Goal: Transaction & Acquisition: Download file/media

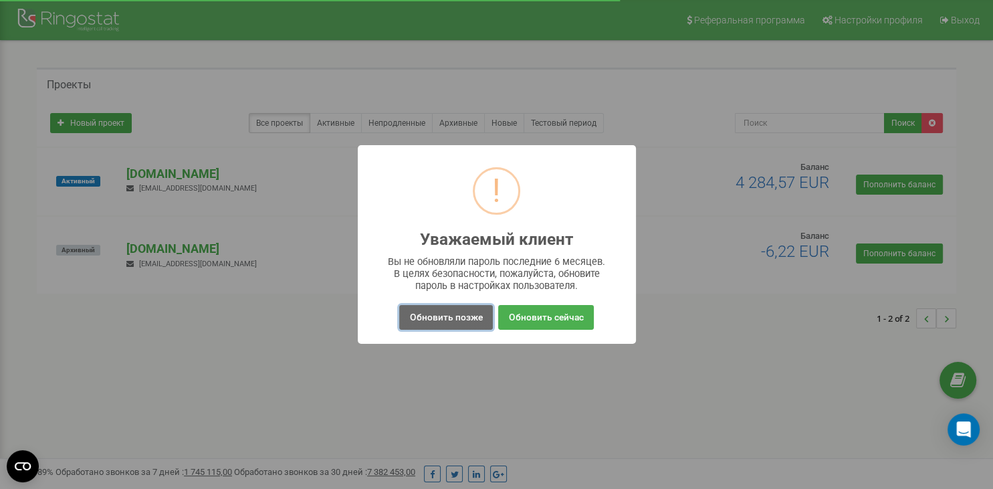
click at [413, 319] on button "Обновить позже" at bounding box center [445, 317] width 93 height 25
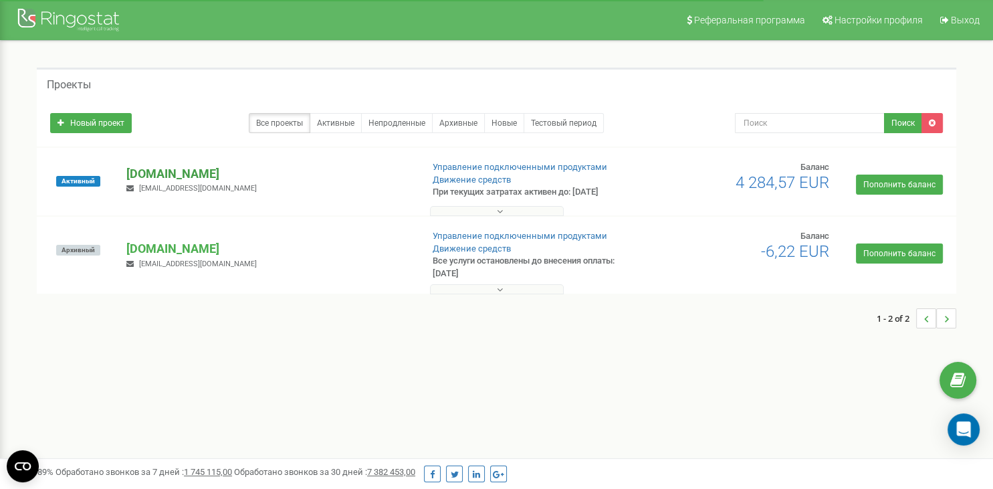
click at [183, 175] on p "[DOMAIN_NAME]" at bounding box center [268, 173] width 284 height 17
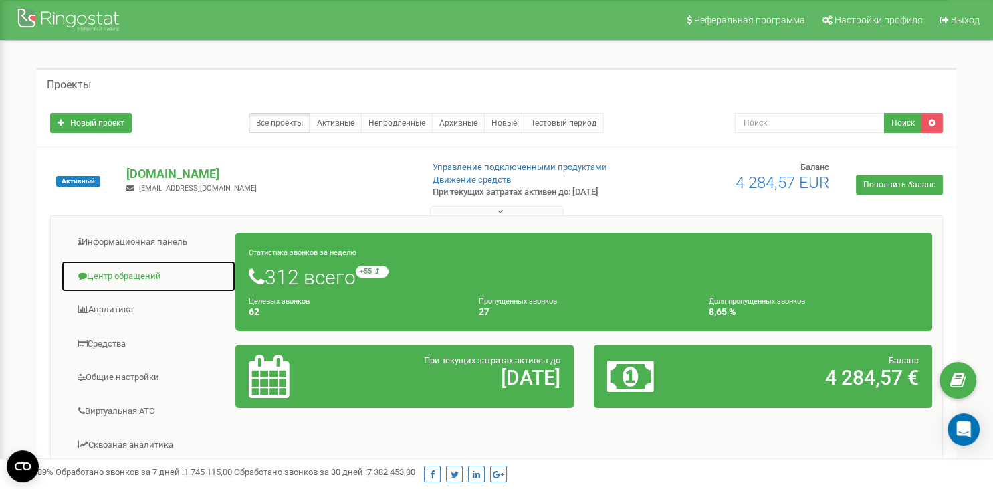
click at [138, 282] on link "Центр обращений" at bounding box center [148, 276] width 175 height 33
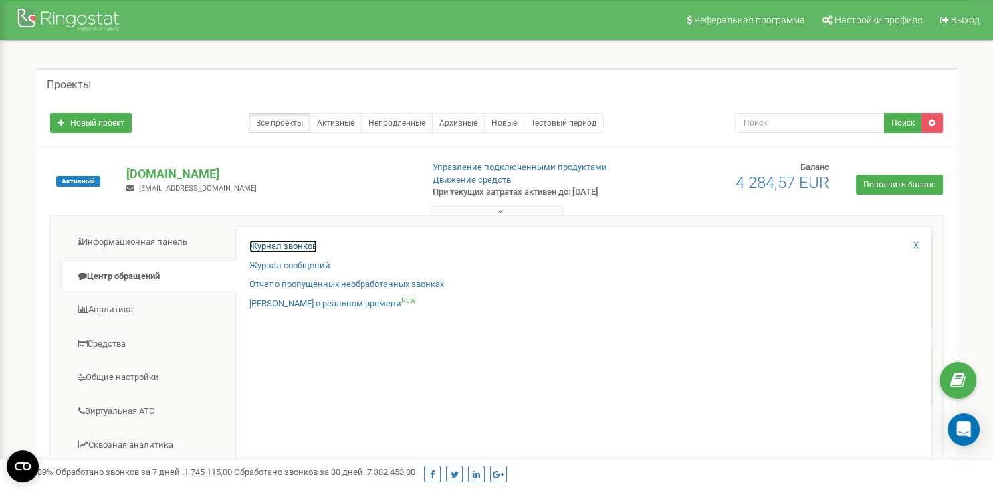
click at [288, 253] on link "Журнал звонков" at bounding box center [283, 246] width 68 height 13
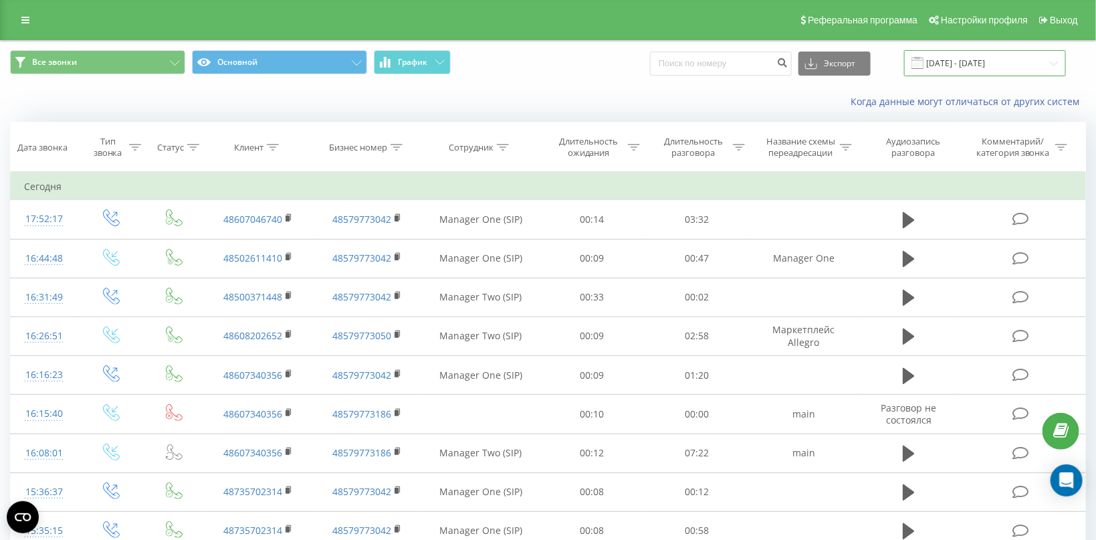
click at [965, 63] on input "22.08.2025 - 22.09.2025" at bounding box center [985, 63] width 162 height 26
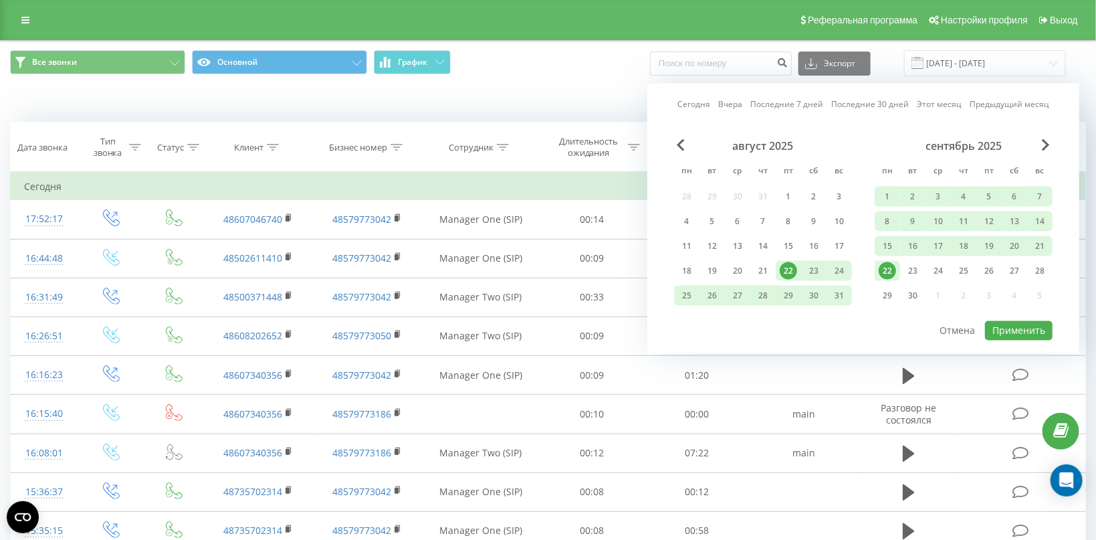
click at [690, 146] on div "август 2025" at bounding box center [763, 145] width 178 height 13
click at [782, 193] on div "1" at bounding box center [788, 196] width 17 height 17
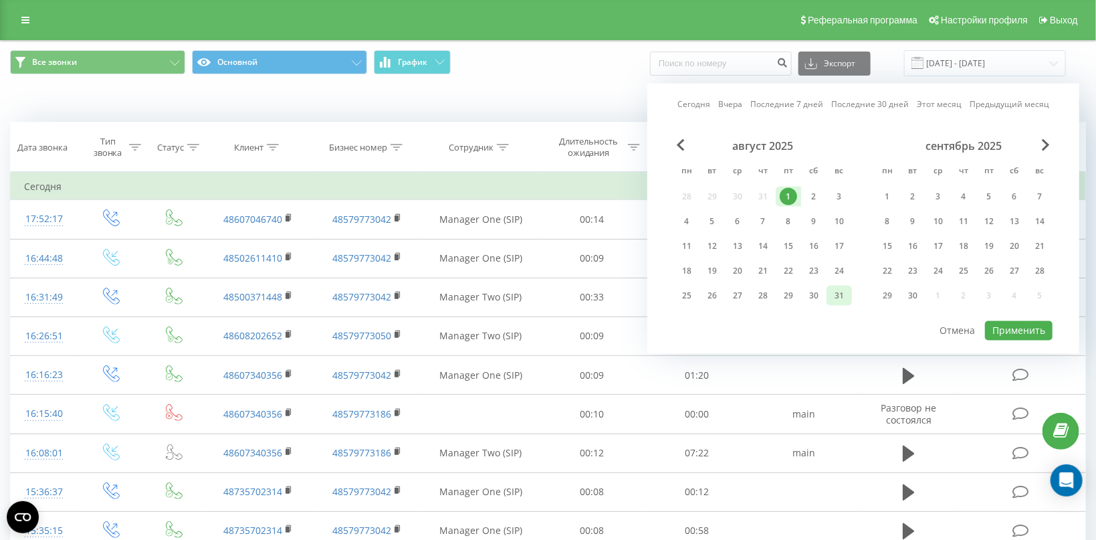
click at [841, 293] on div "31" at bounding box center [839, 295] width 17 height 17
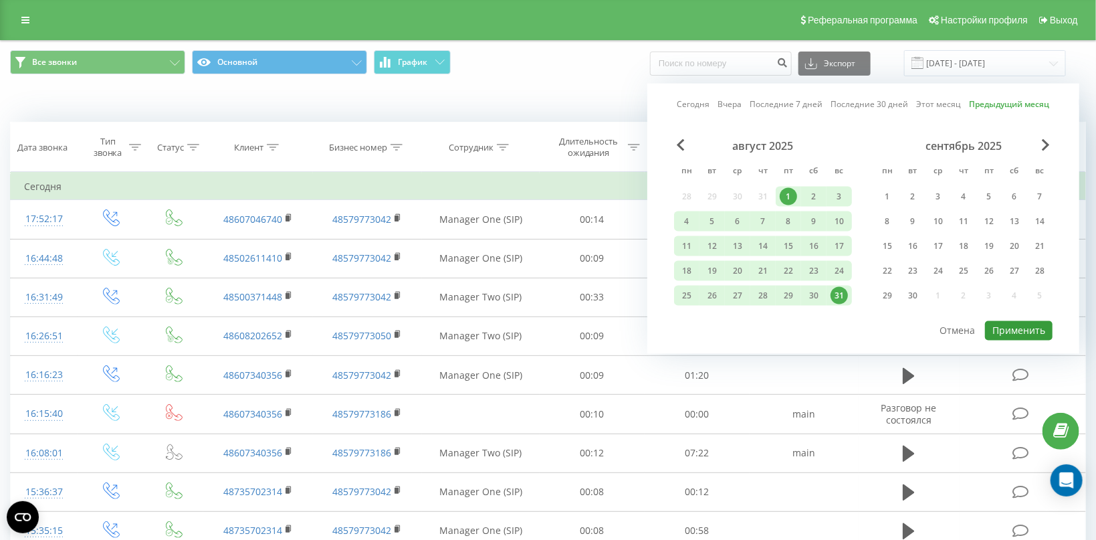
click at [1009, 330] on button "Применить" at bounding box center [1019, 330] width 68 height 19
type input "01.08.2025 - 31.08.2025"
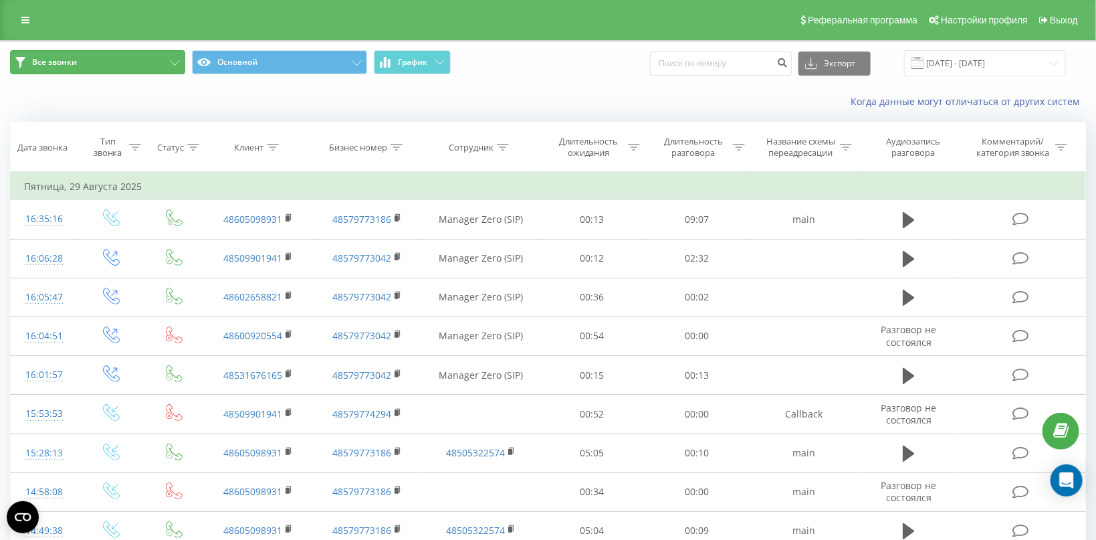
click at [163, 63] on button "Все звонки" at bounding box center [97, 62] width 175 height 24
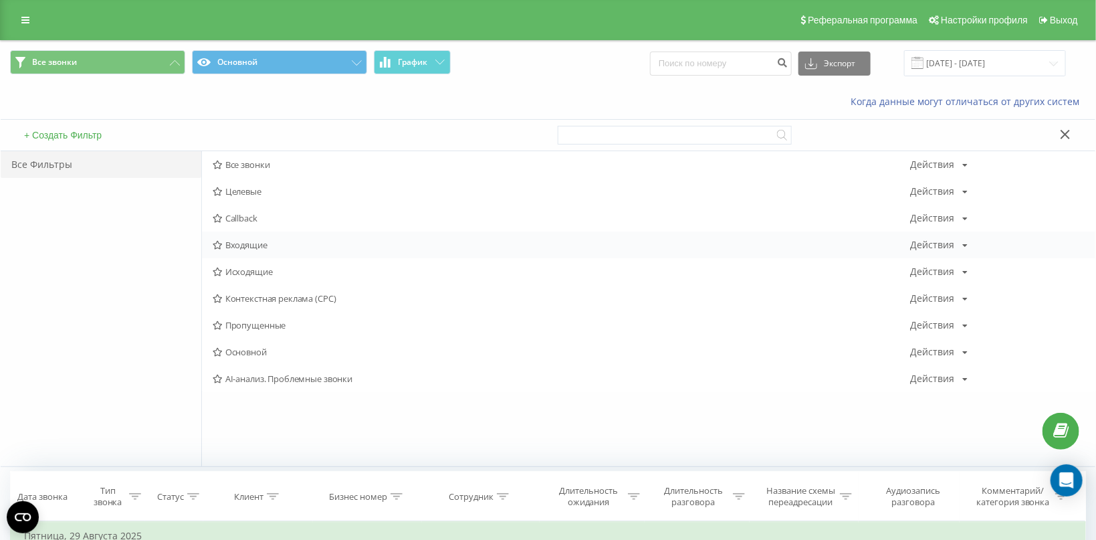
click at [957, 249] on div "Действия Редактировать Копировать Удалить По умолчанию Поделиться" at bounding box center [939, 244] width 58 height 9
click at [255, 247] on span "Входящие" at bounding box center [562, 244] width 698 height 9
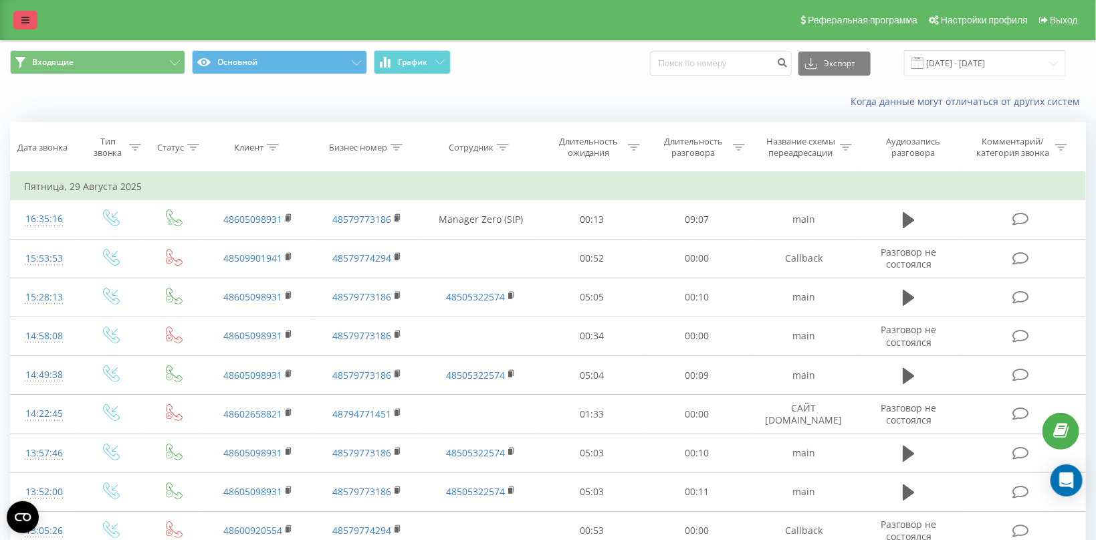
click at [27, 20] on icon at bounding box center [25, 19] width 8 height 9
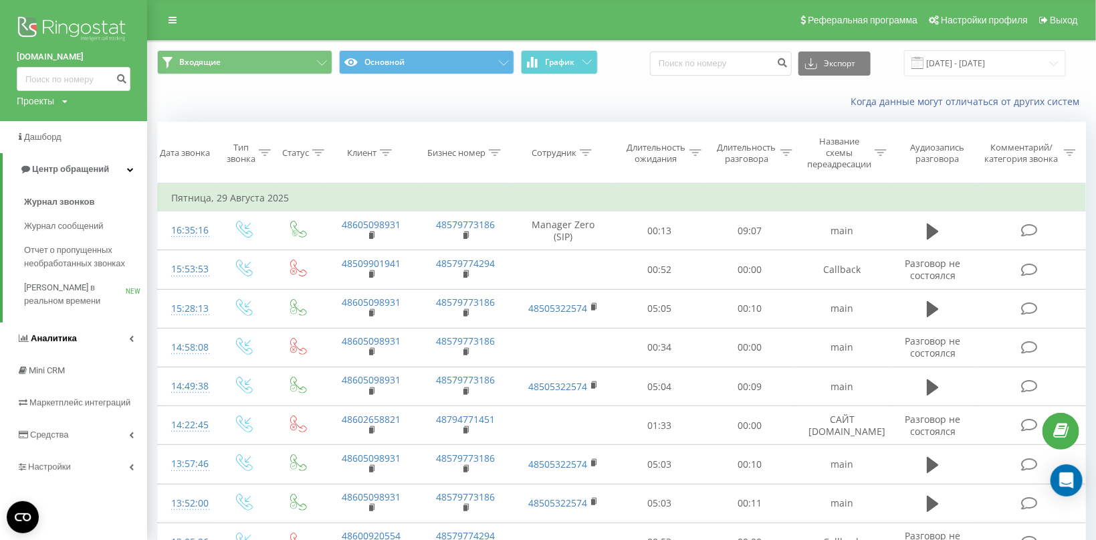
click at [93, 340] on link "Аналитика" at bounding box center [73, 338] width 147 height 32
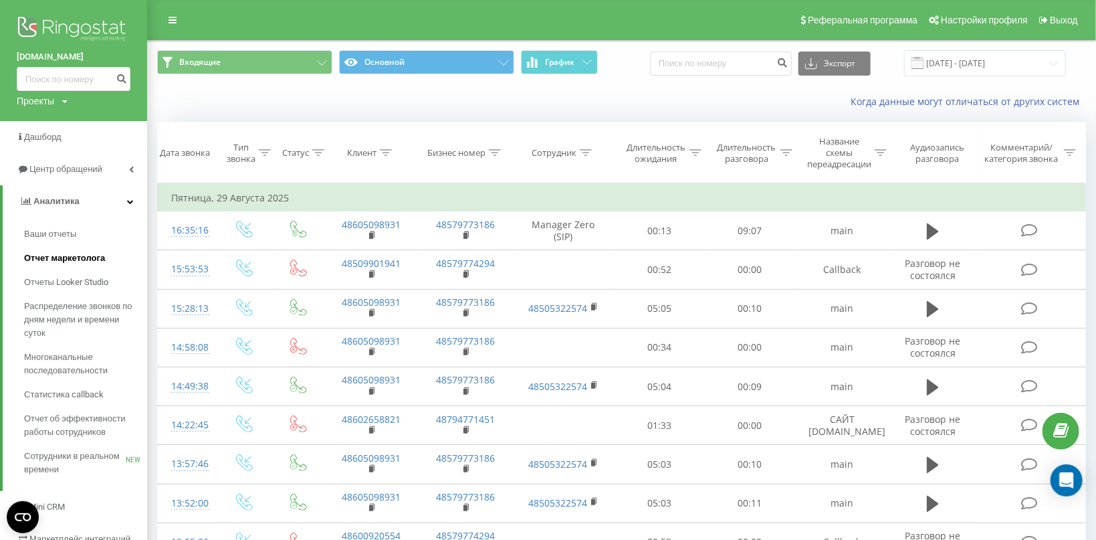
click at [73, 257] on span "Отчет маркетолога" at bounding box center [64, 257] width 81 height 13
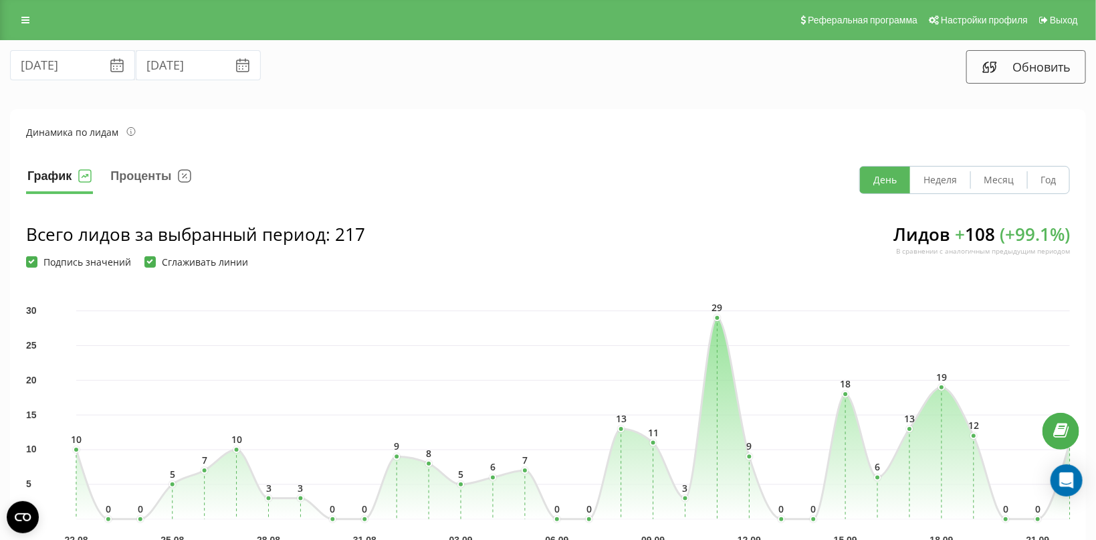
click at [109, 65] on icon at bounding box center [117, 66] width 16 height 16
click at [78, 66] on input "[DATE]" at bounding box center [72, 65] width 125 height 30
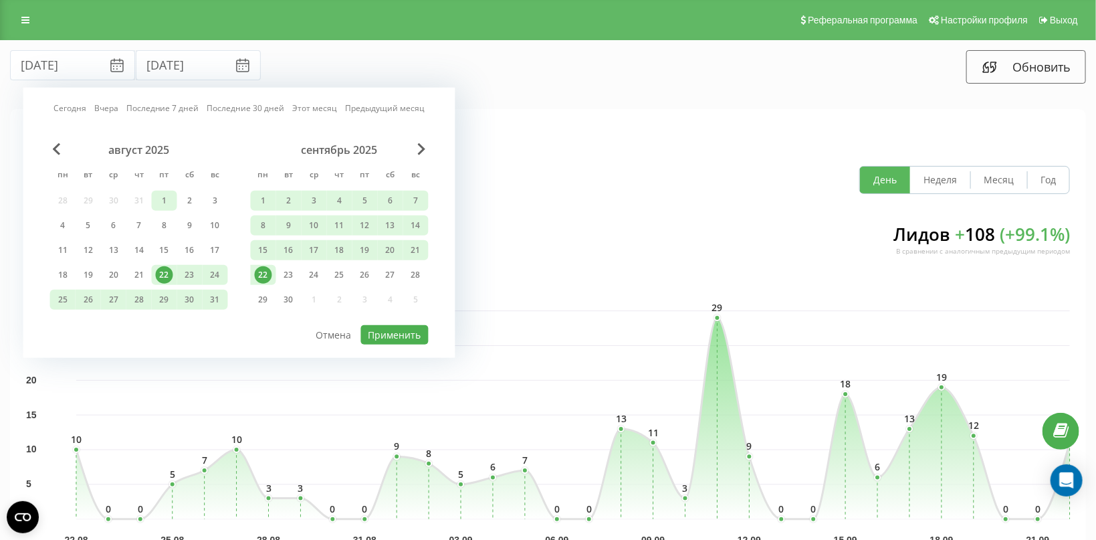
click at [166, 203] on div "1" at bounding box center [164, 200] width 17 height 17
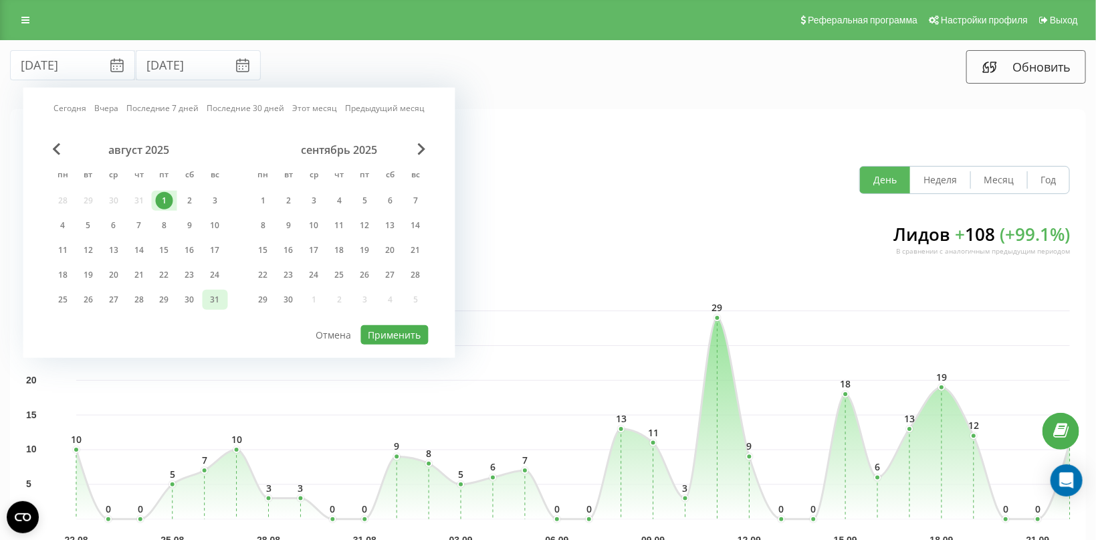
click at [214, 300] on div "31" at bounding box center [215, 299] width 17 height 17
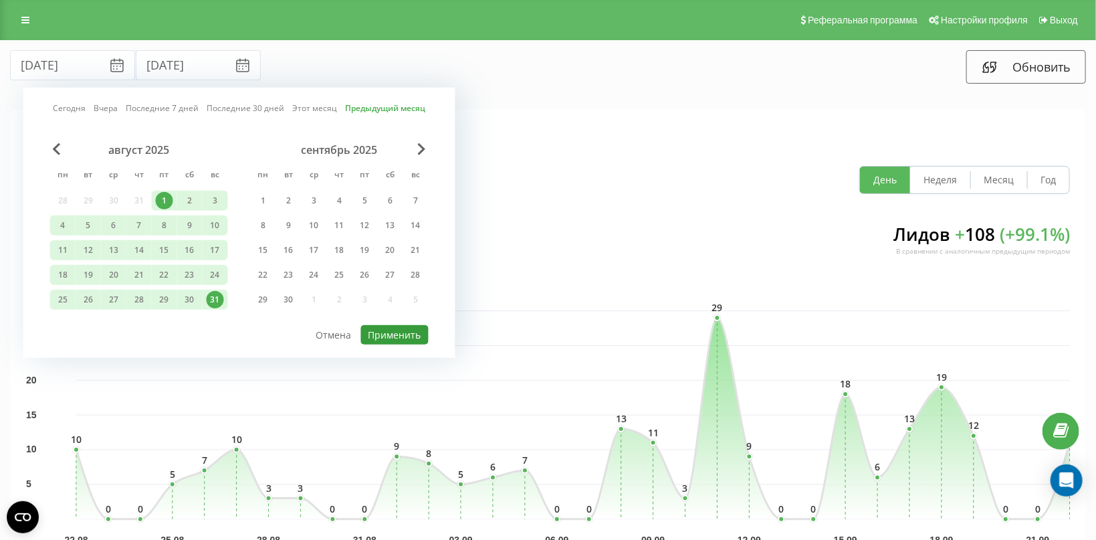
click at [390, 334] on button "Применить" at bounding box center [395, 334] width 68 height 19
type input "01.08.2025"
type input "31.08.2025"
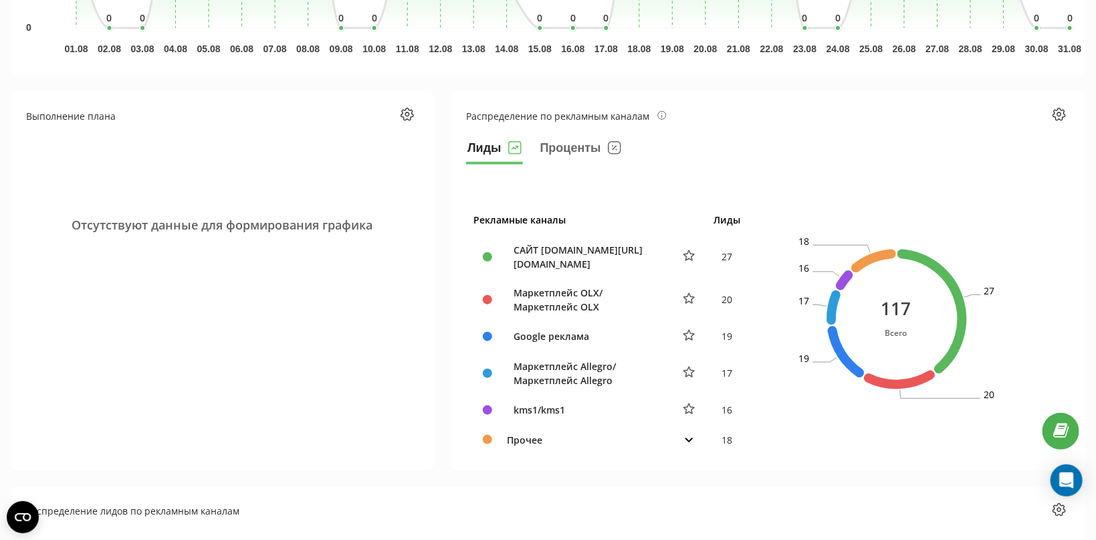
scroll to position [496, 0]
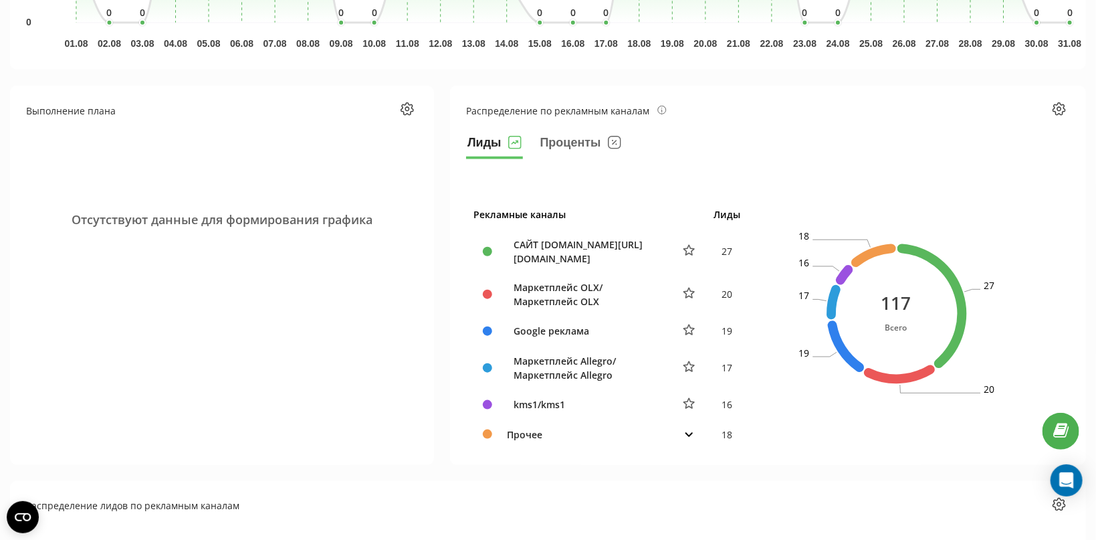
click at [692, 433] on icon at bounding box center [689, 434] width 9 height 5
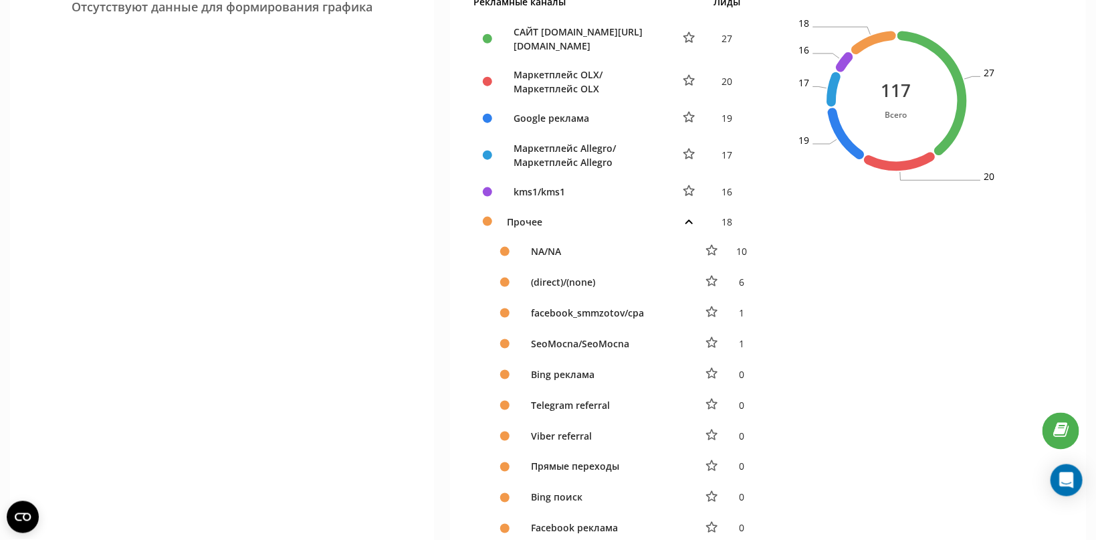
scroll to position [709, 0]
click at [692, 219] on icon at bounding box center [689, 221] width 9 height 5
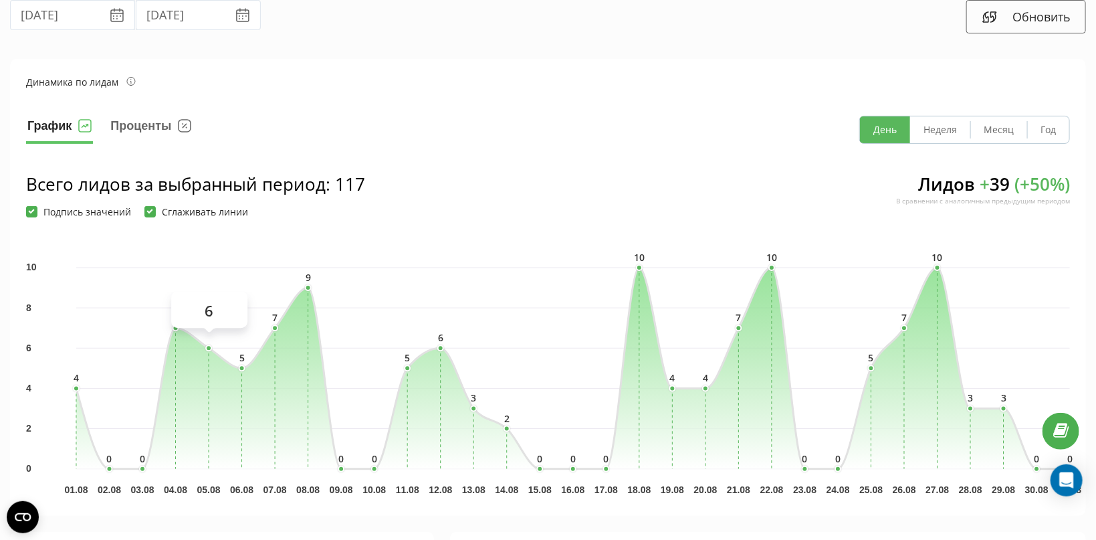
scroll to position [0, 0]
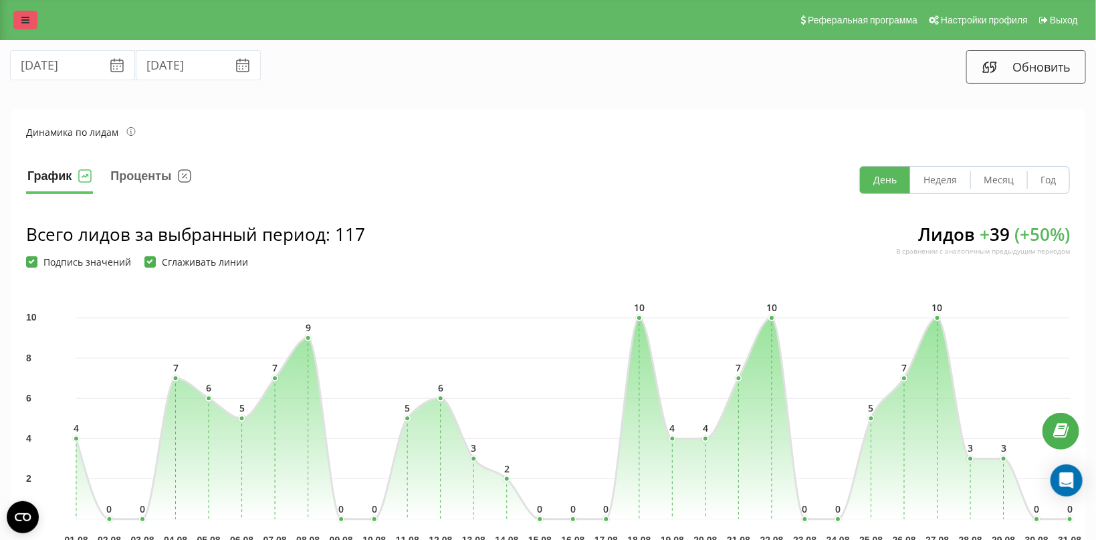
click at [29, 17] on link at bounding box center [25, 20] width 24 height 19
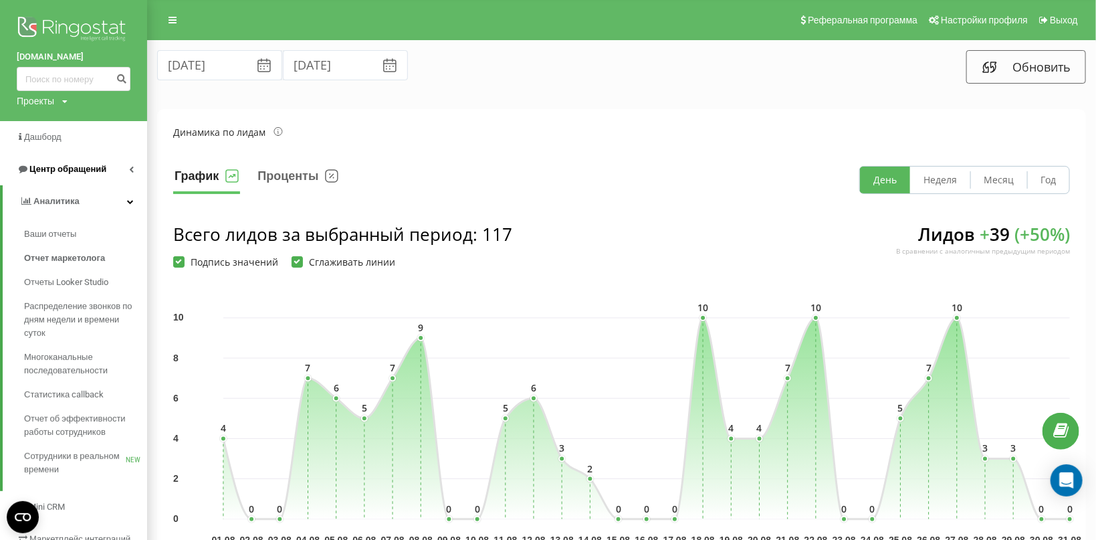
click at [76, 173] on span "Центр обращений" at bounding box center [67, 169] width 77 height 10
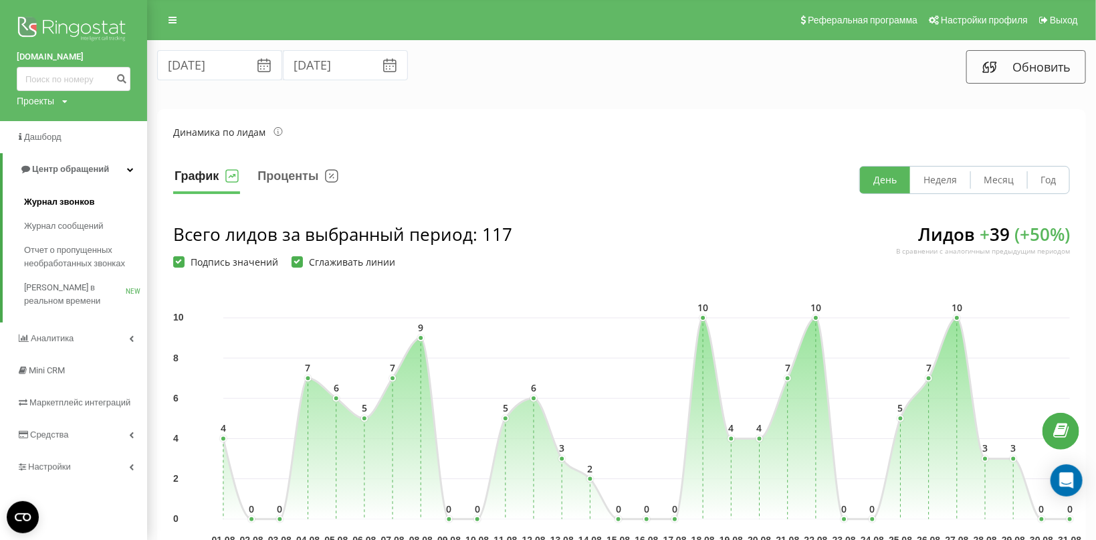
click at [64, 200] on span "Журнал звонков" at bounding box center [59, 201] width 70 height 13
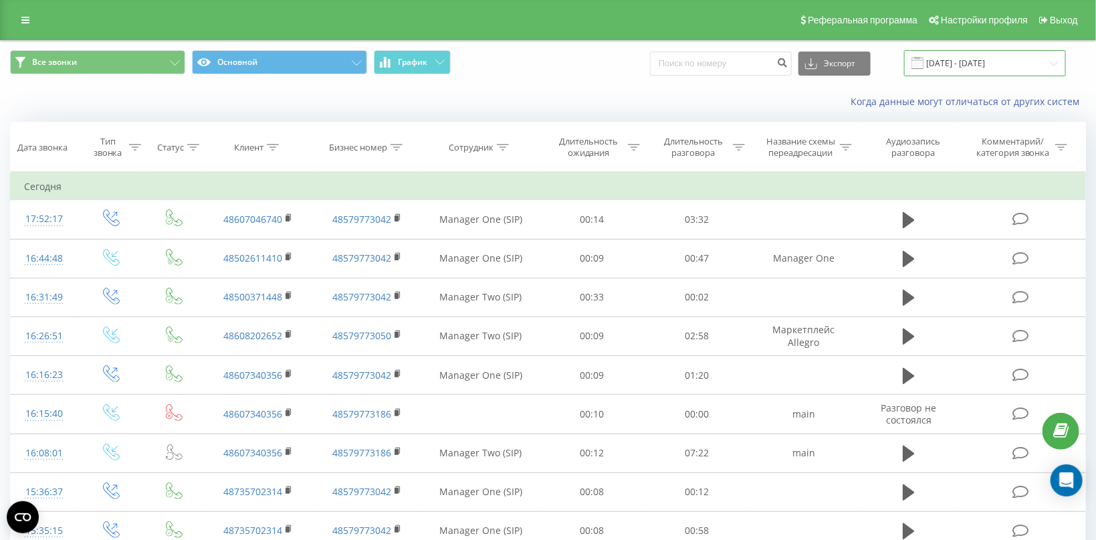
click at [963, 64] on input "[DATE] - [DATE]" at bounding box center [985, 63] width 162 height 26
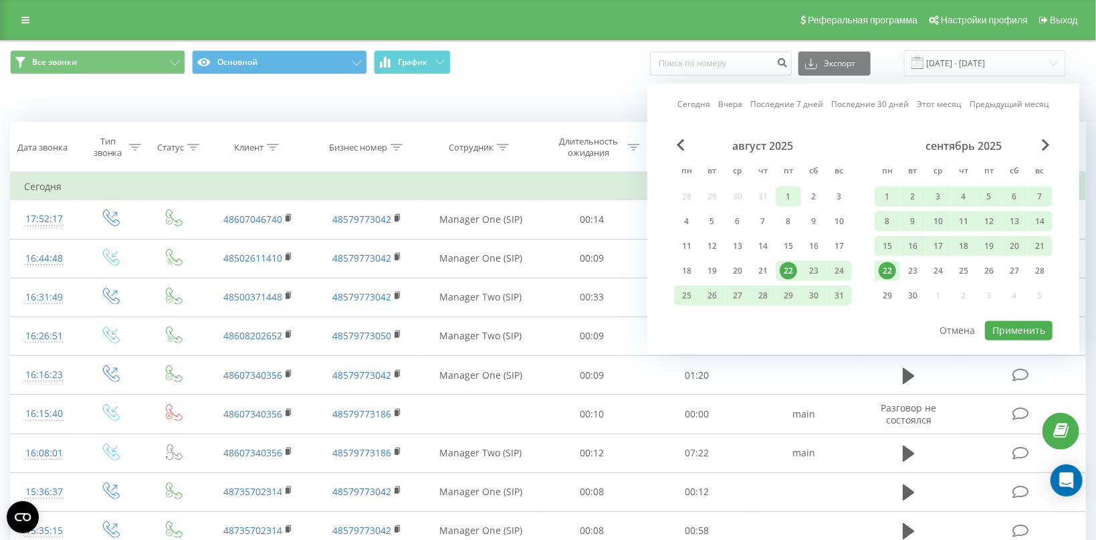
click at [793, 191] on div "1" at bounding box center [788, 196] width 17 height 17
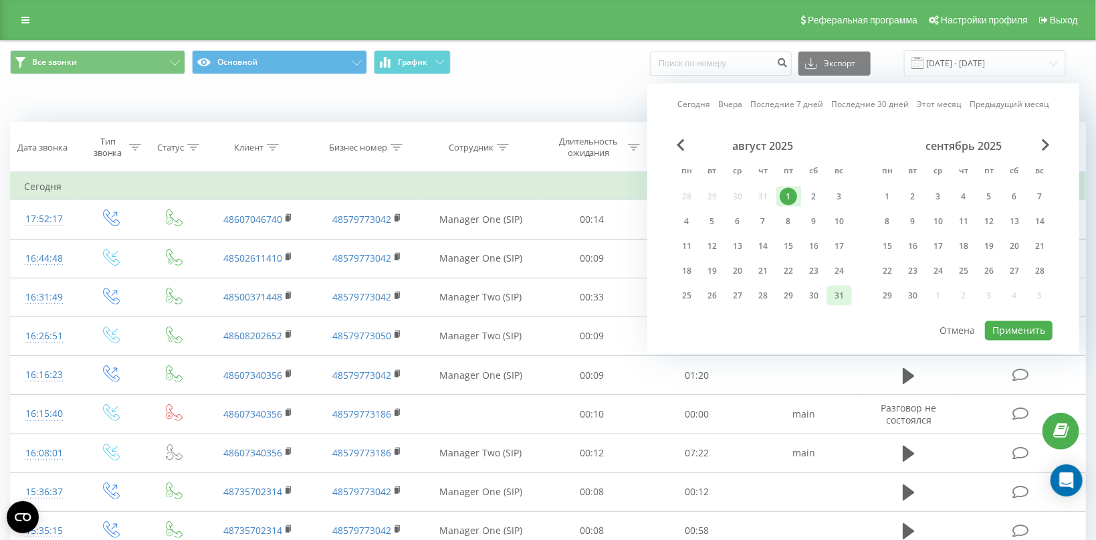
click at [843, 298] on div "31" at bounding box center [839, 295] width 17 height 17
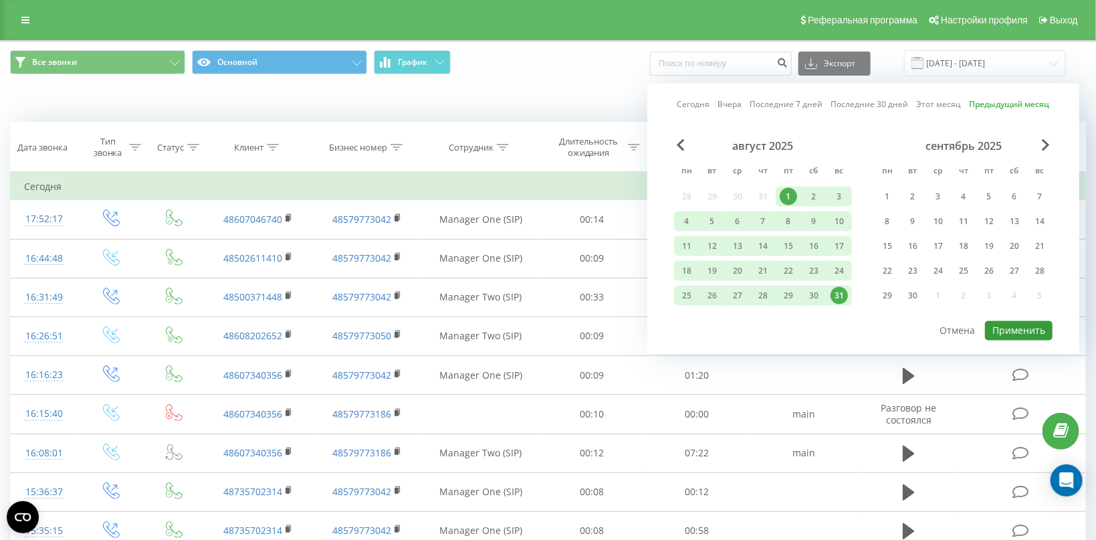
click at [1022, 331] on button "Применить" at bounding box center [1019, 330] width 68 height 19
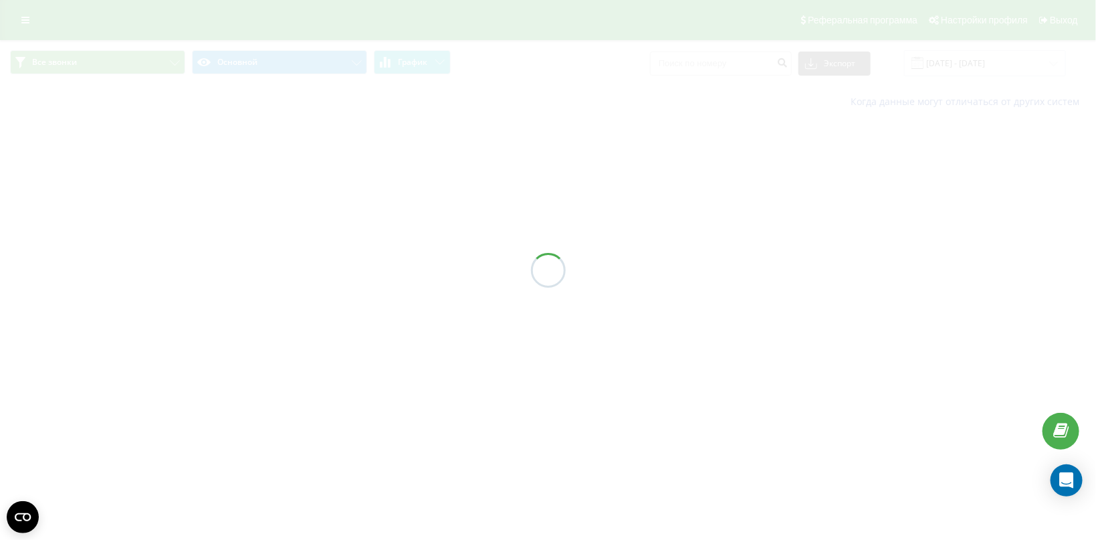
type input "[DATE] - [DATE]"
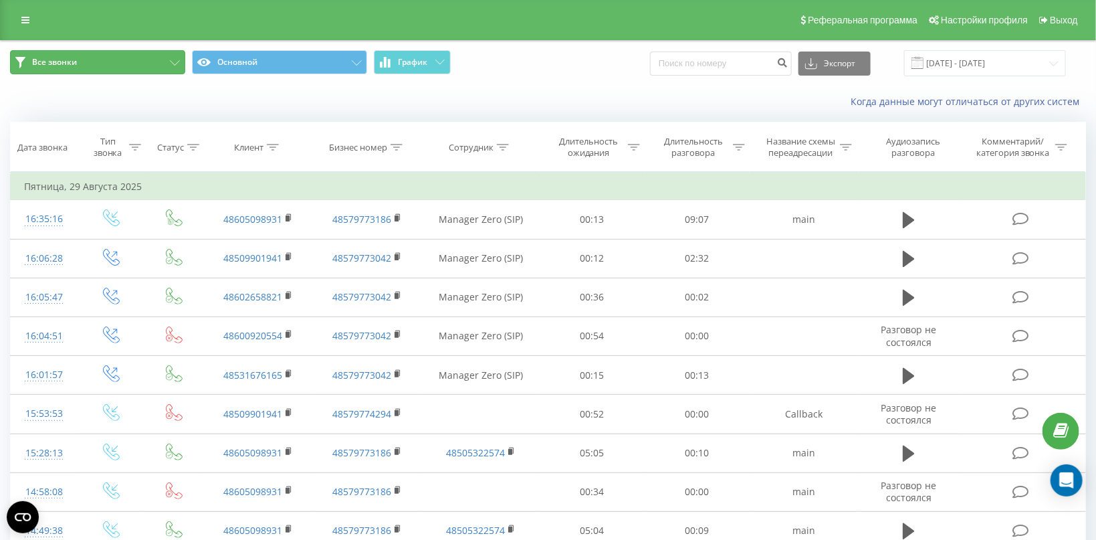
click at [175, 56] on button "Все звонки" at bounding box center [97, 62] width 175 height 24
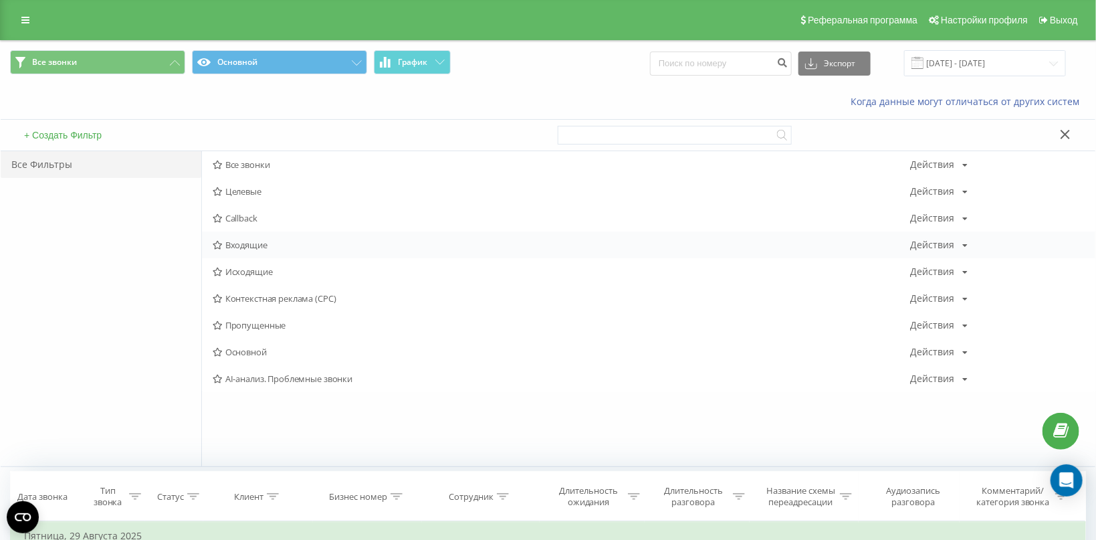
click at [231, 243] on span "Входящие" at bounding box center [562, 244] width 698 height 9
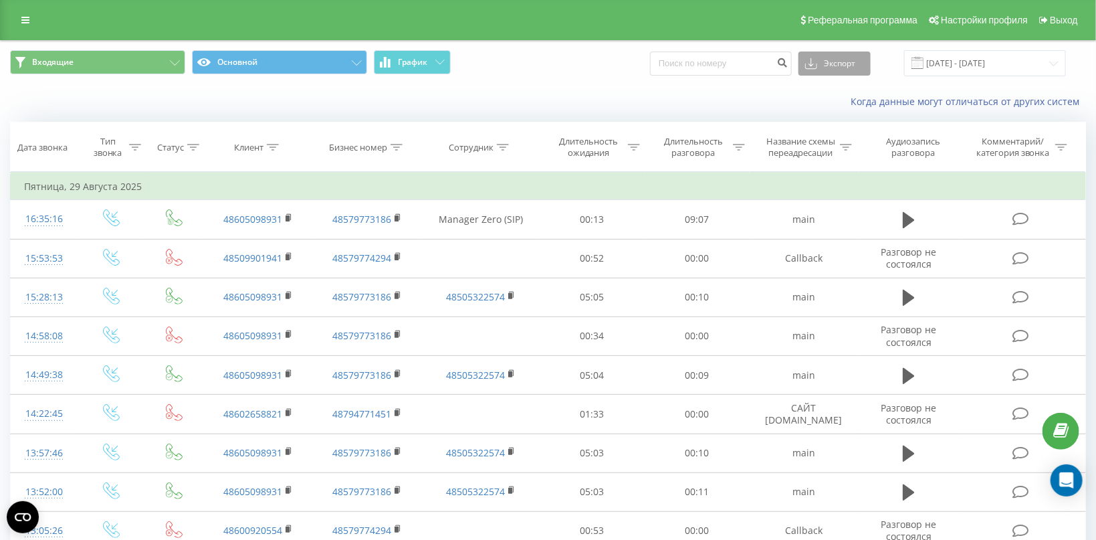
click at [837, 68] on button "Экспорт" at bounding box center [835, 63] width 72 height 24
click at [838, 137] on div ".xlsx" at bounding box center [834, 136] width 71 height 24
